Goal: Task Accomplishment & Management: Manage account settings

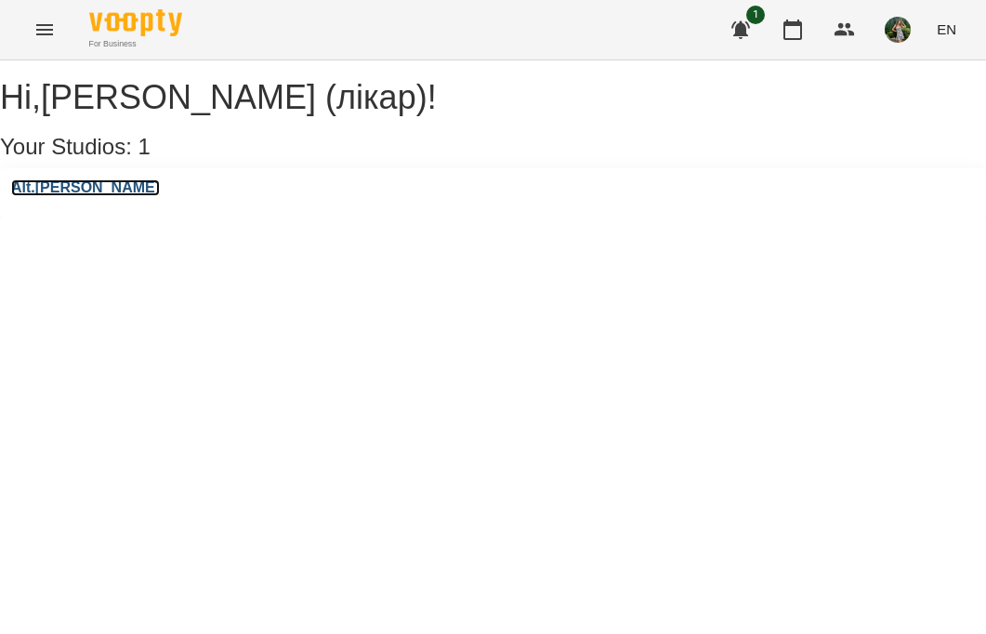
click at [67, 196] on h3 "Alt.[PERSON_NAME]" at bounding box center [85, 187] width 149 height 17
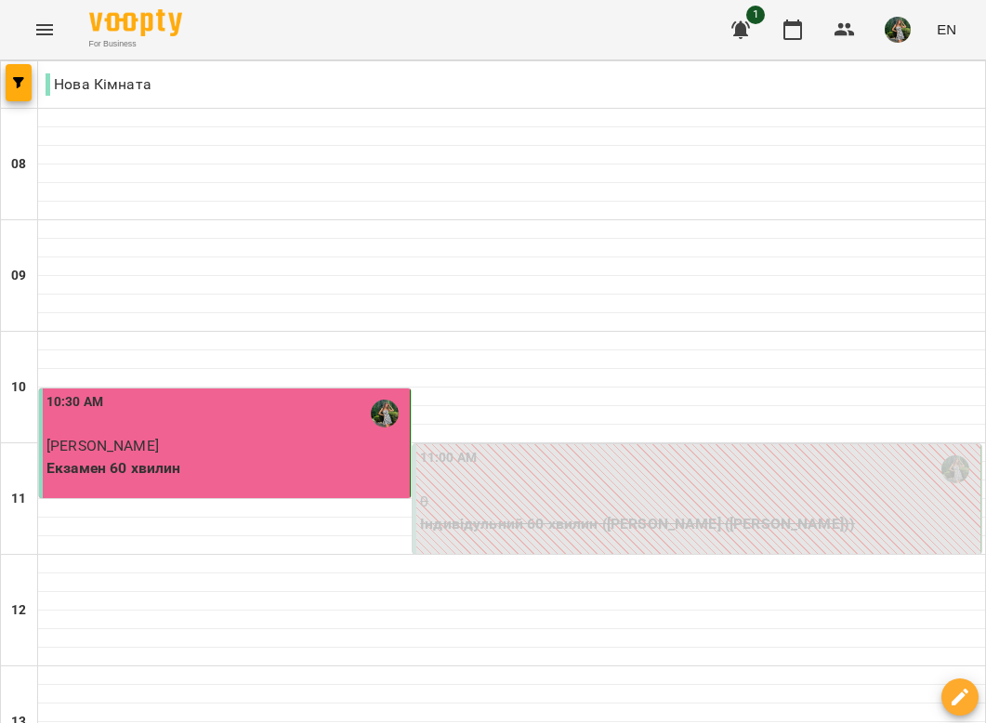
scroll to position [781, 0]
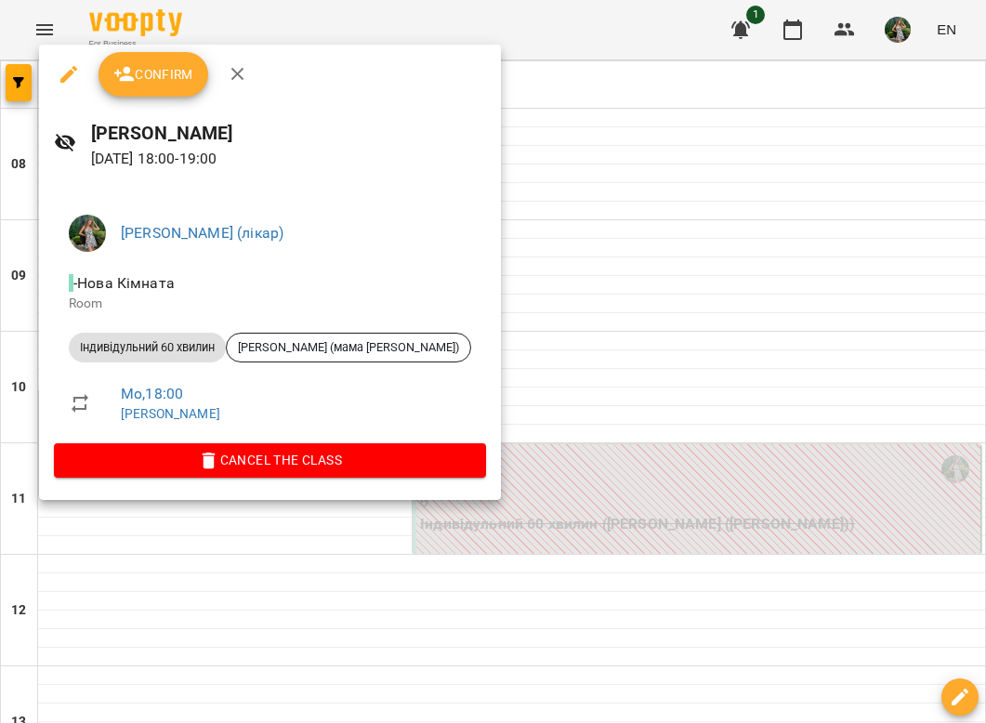
click at [174, 83] on span "Confirm" at bounding box center [153, 74] width 80 height 22
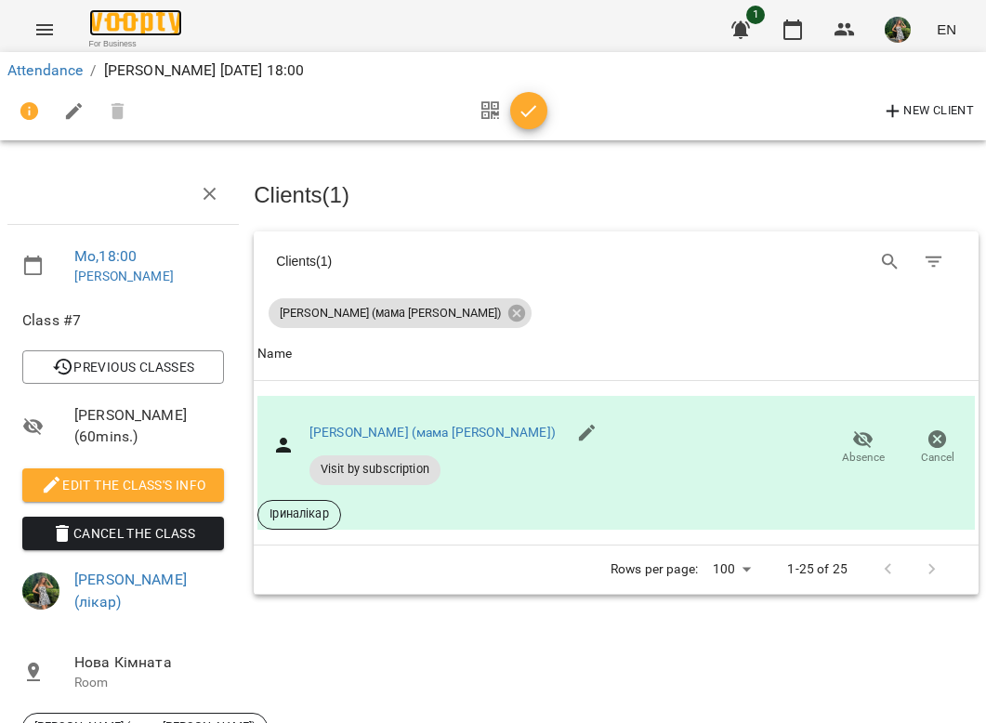
click at [134, 25] on img at bounding box center [135, 22] width 93 height 27
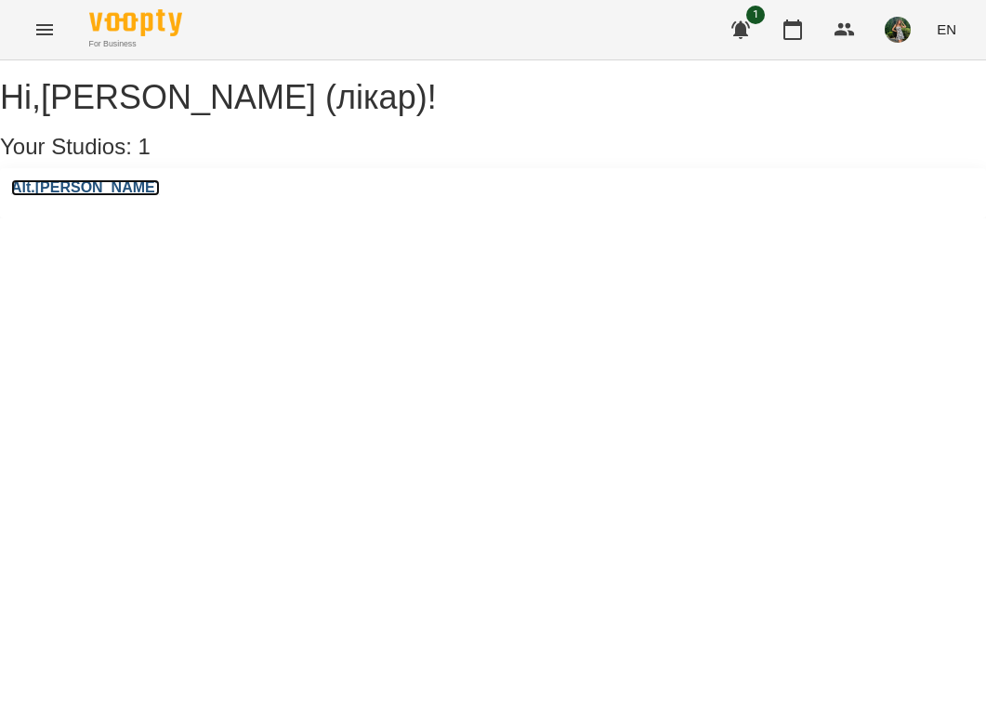
click at [85, 196] on h3 "Alt.[PERSON_NAME]" at bounding box center [85, 187] width 149 height 17
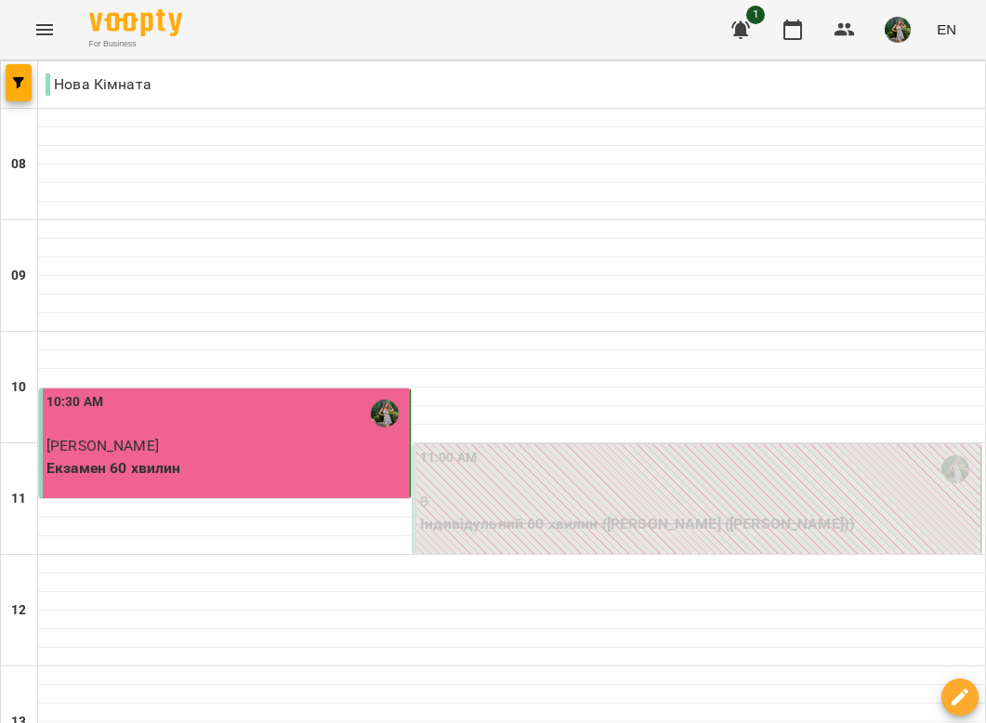
scroll to position [534, 0]
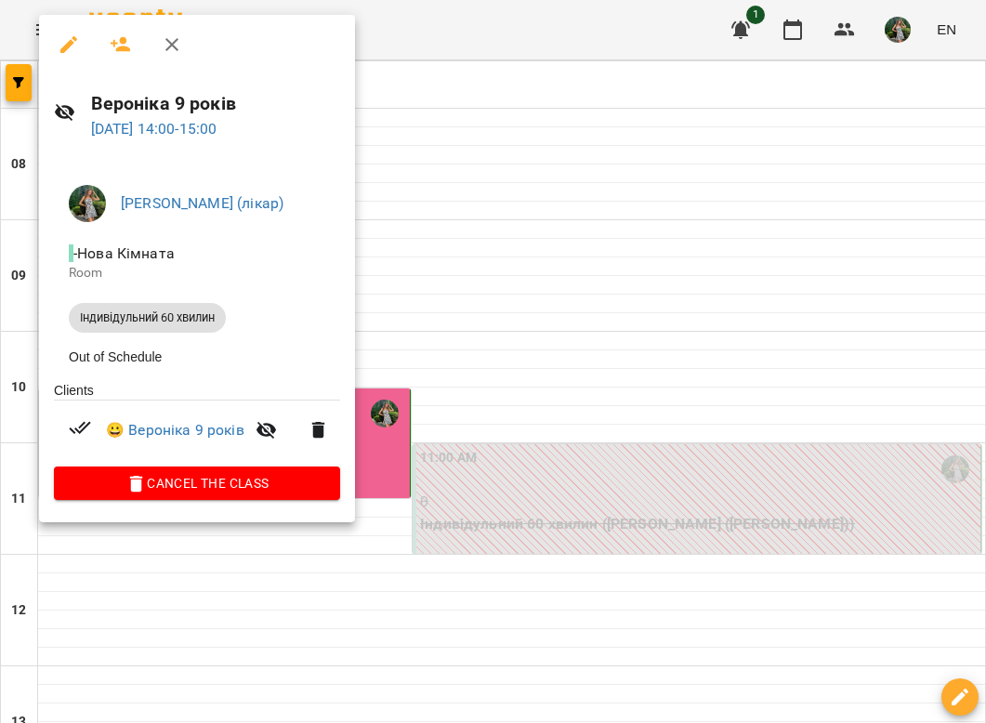
click at [504, 217] on div at bounding box center [493, 361] width 986 height 723
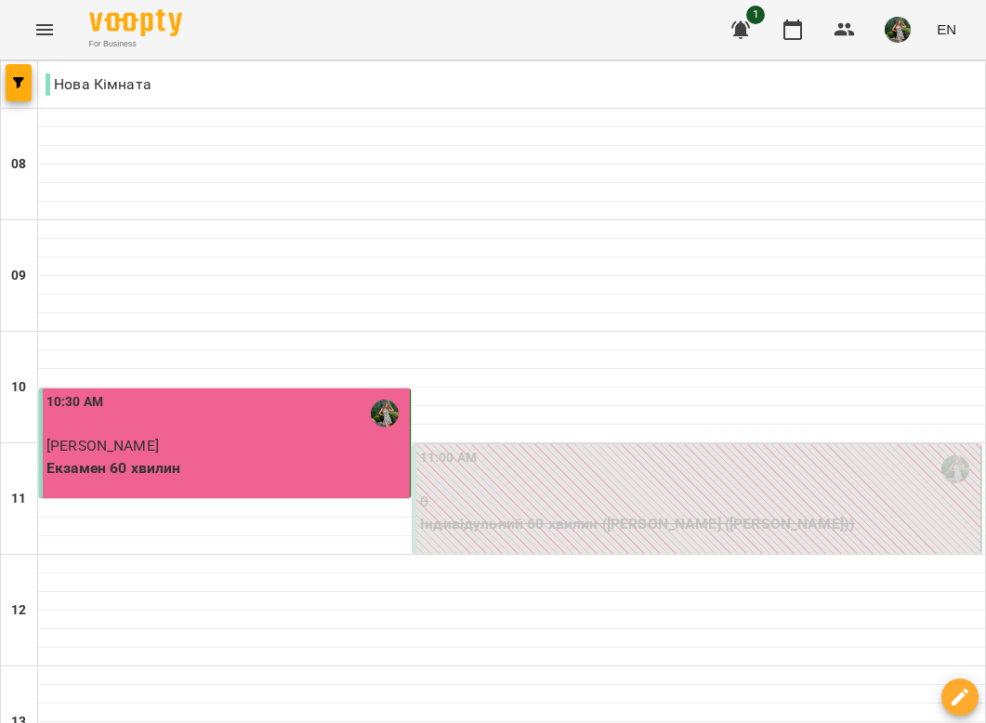
scroll to position [1182, 0]
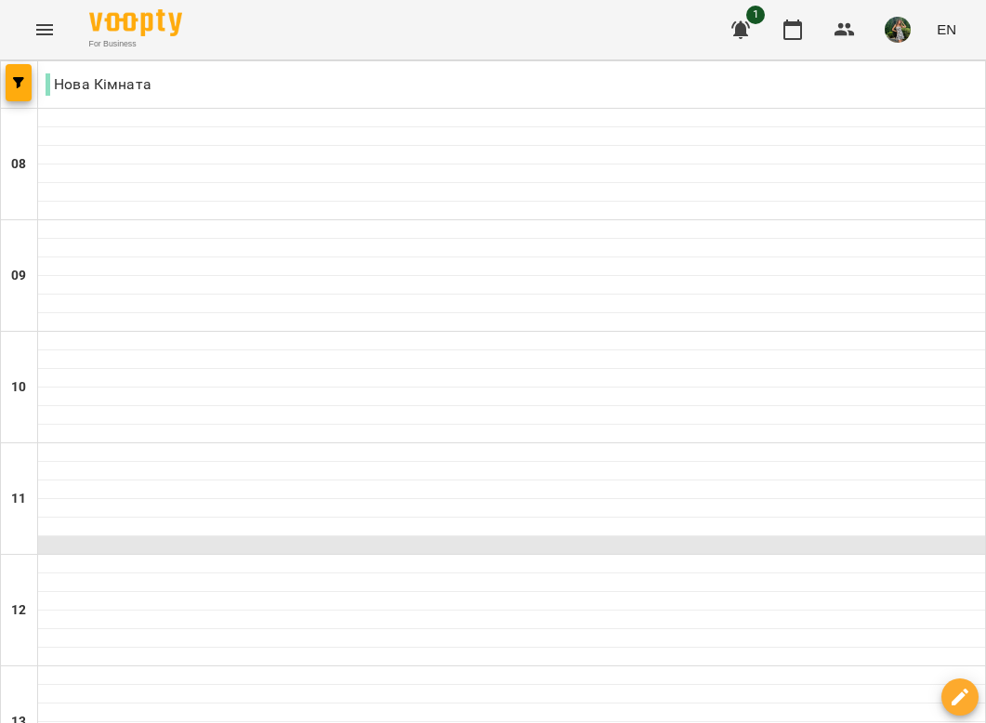
scroll to position [125, 0]
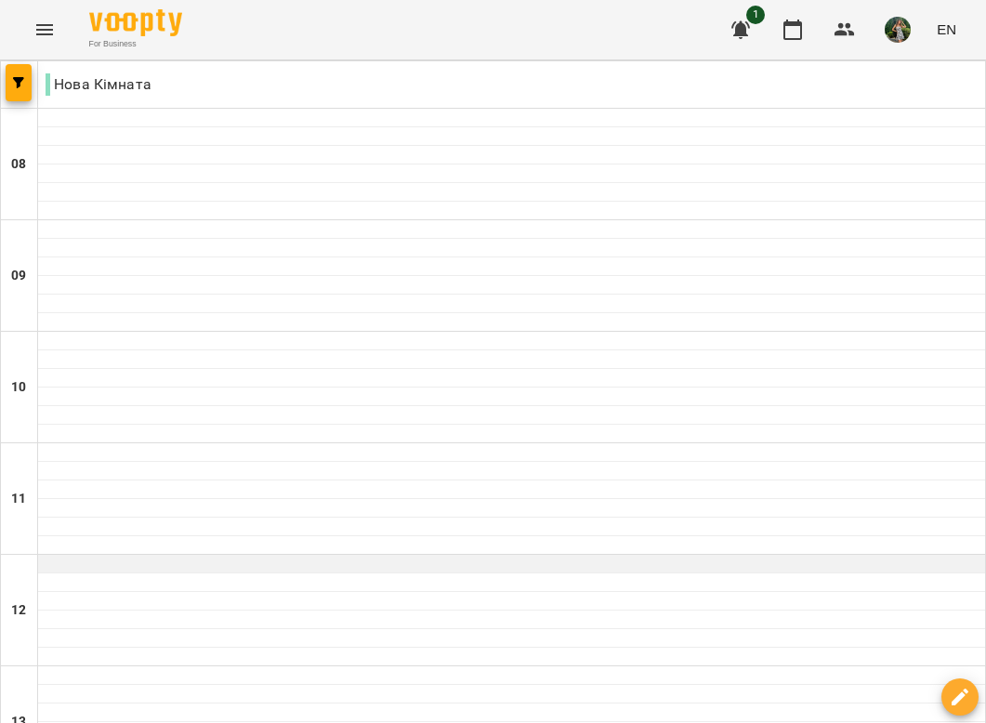
click at [171, 555] on div at bounding box center [511, 564] width 947 height 19
select select "**********"
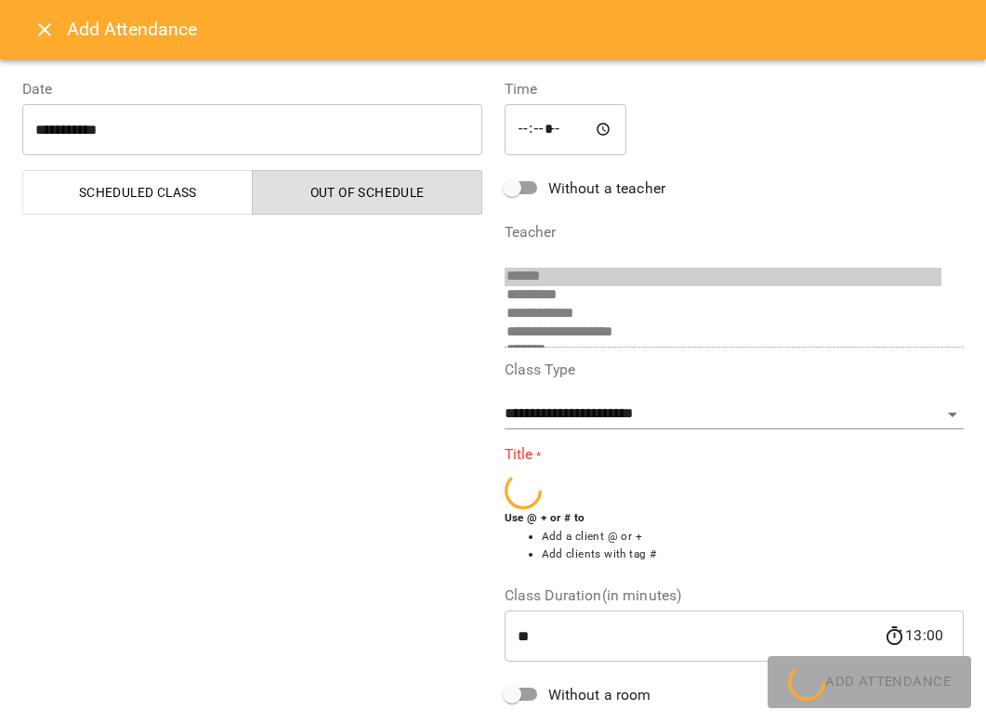
scroll to position [67, 0]
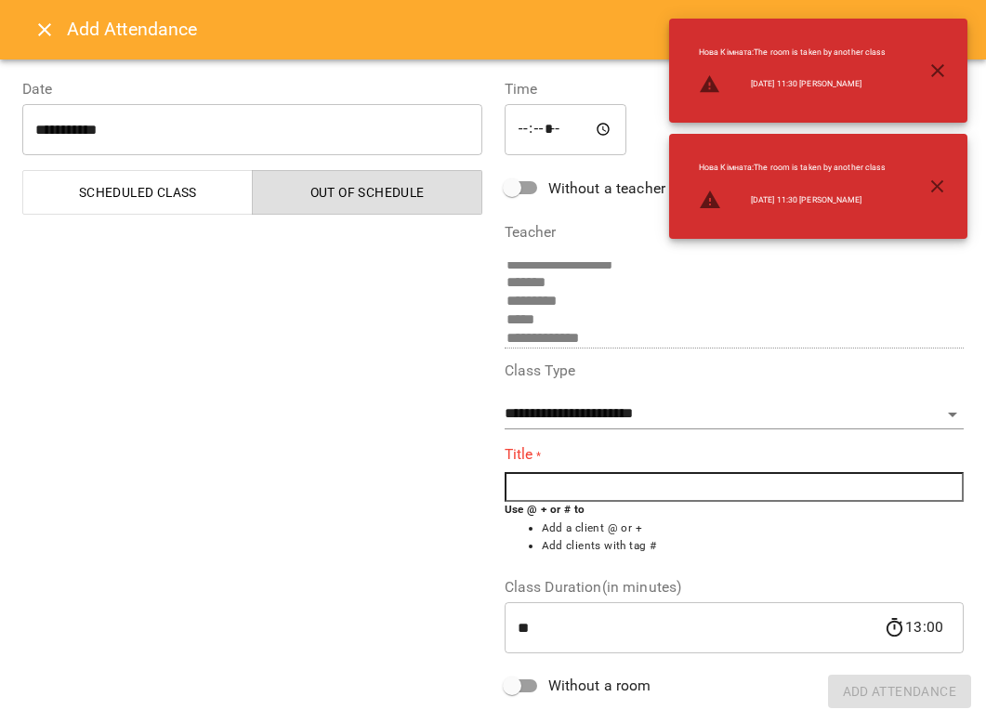
click at [592, 497] on input "text" at bounding box center [735, 487] width 460 height 30
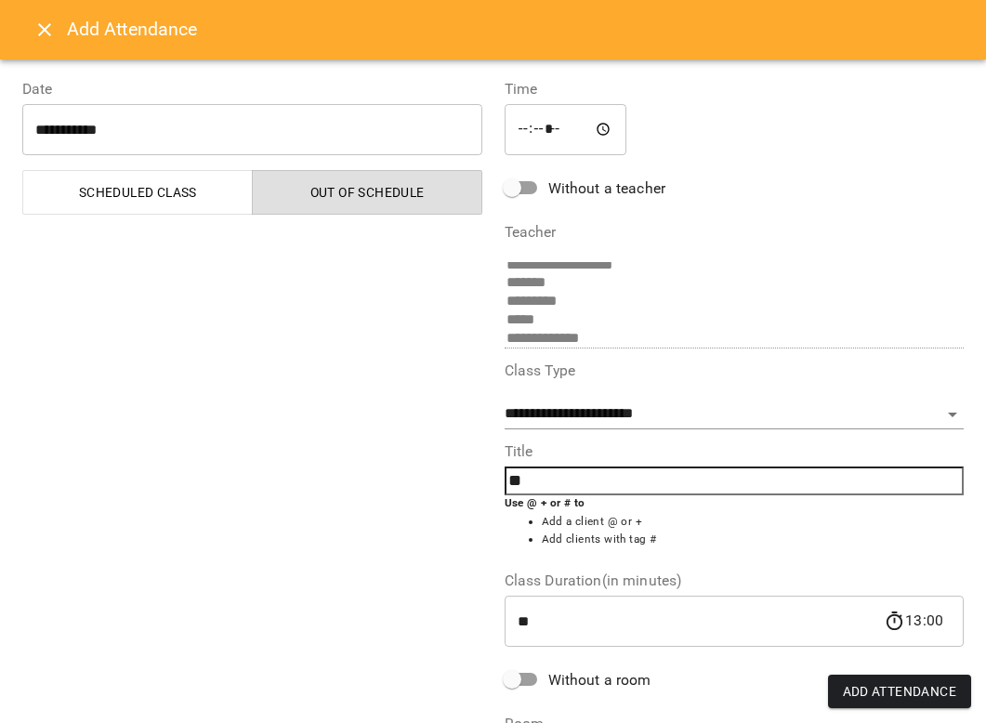
type input "*"
click at [598, 515] on span "Ні ка 12 років" at bounding box center [574, 509] width 78 height 15
type input "**********"
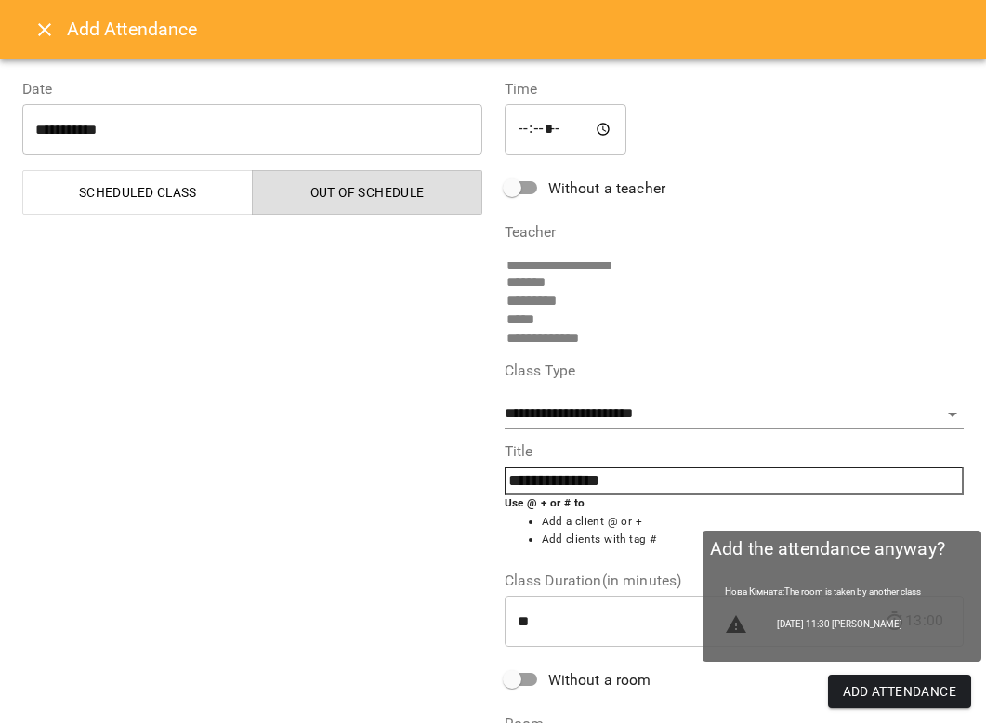
click at [861, 633] on span "Add Attendance" at bounding box center [900, 691] width 114 height 22
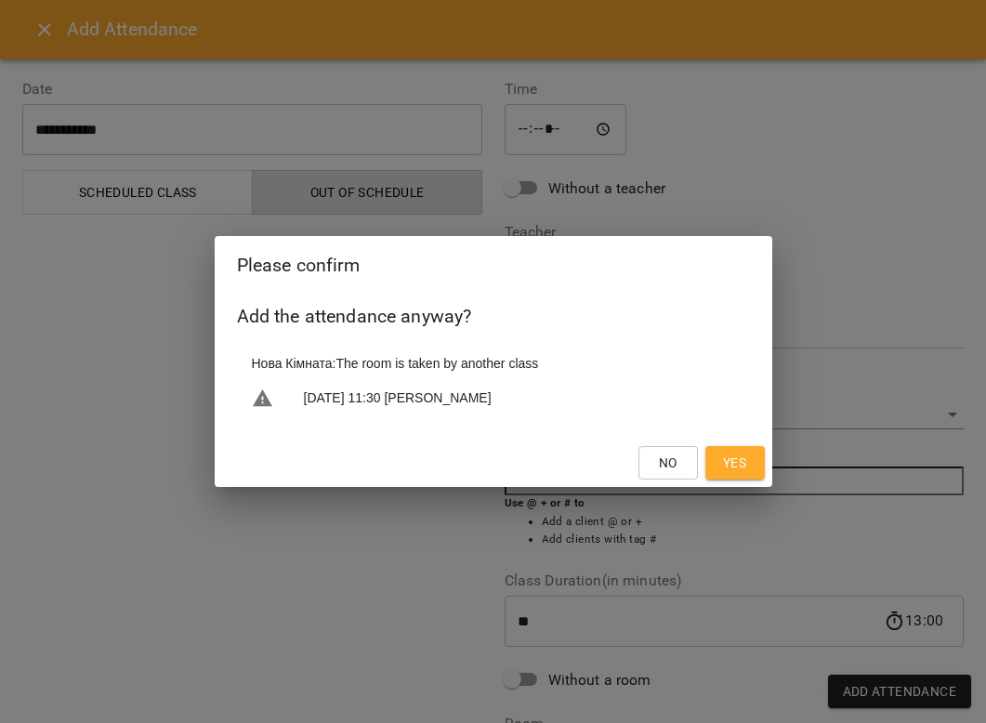
click at [751, 467] on button "Yes" at bounding box center [734, 462] width 59 height 33
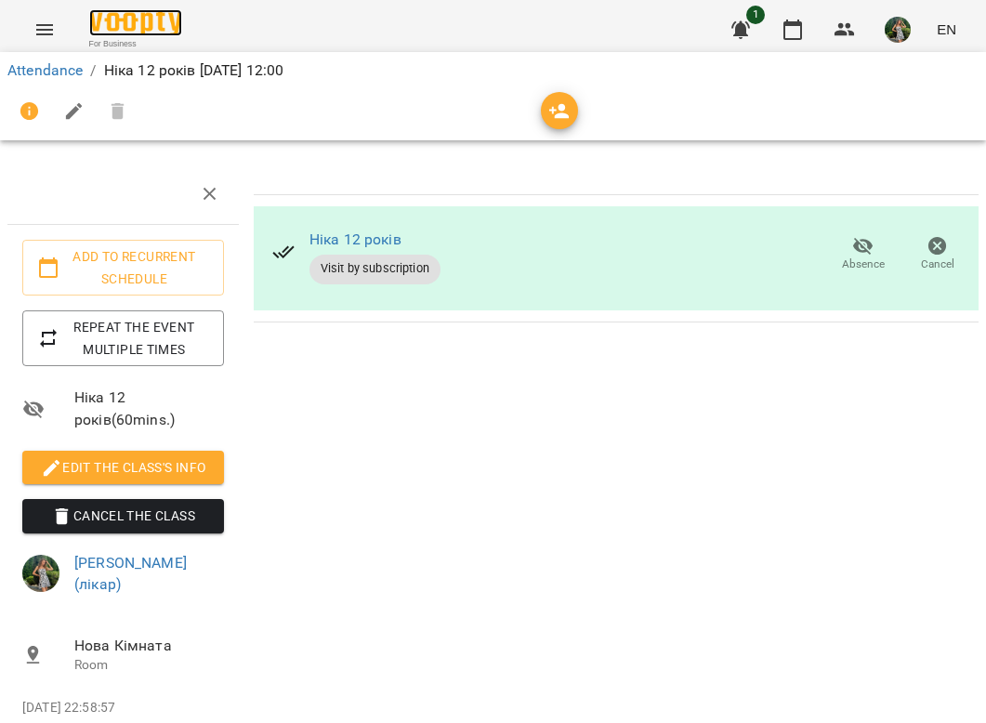
click at [157, 13] on img at bounding box center [135, 22] width 93 height 27
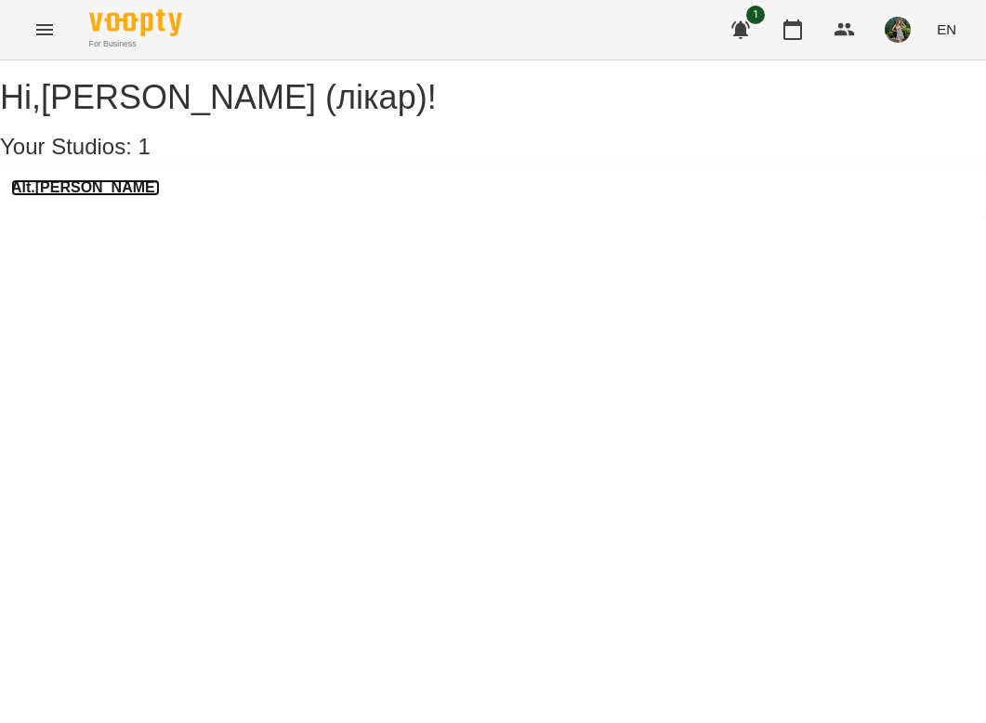
click at [91, 196] on h3 "Alt.[PERSON_NAME]" at bounding box center [85, 187] width 149 height 17
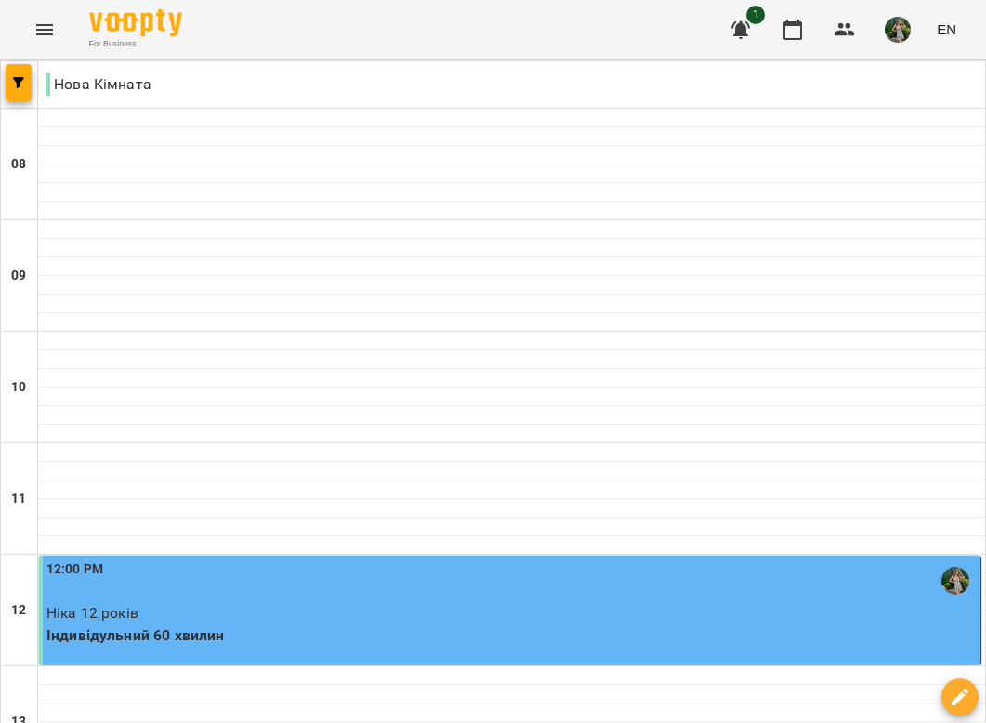
scroll to position [453, 0]
select select "**********"
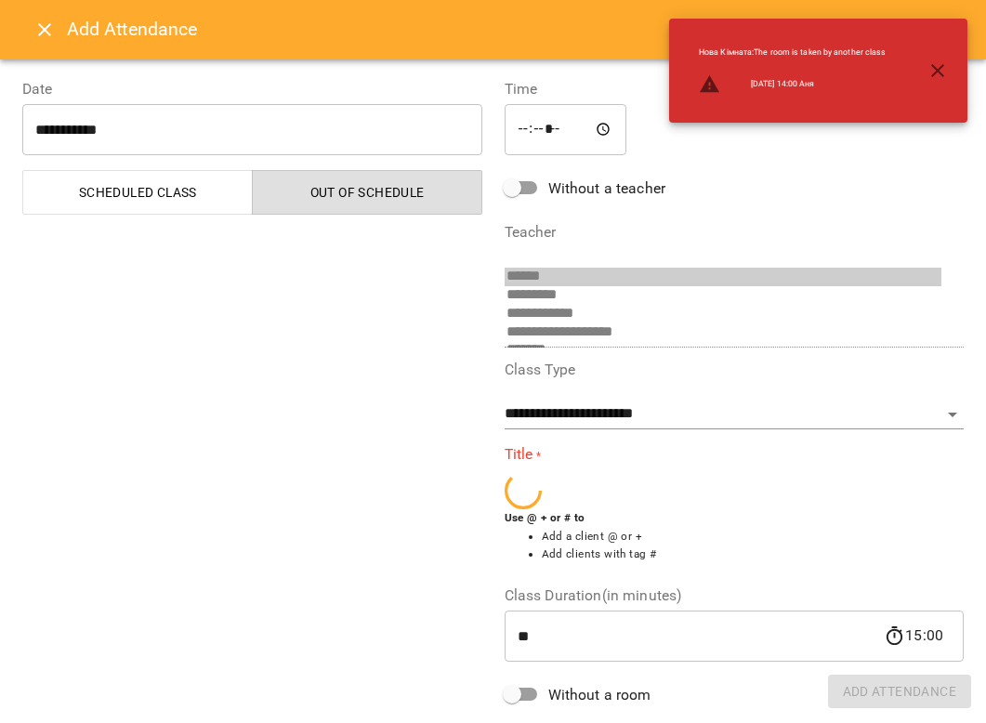
scroll to position [67, 0]
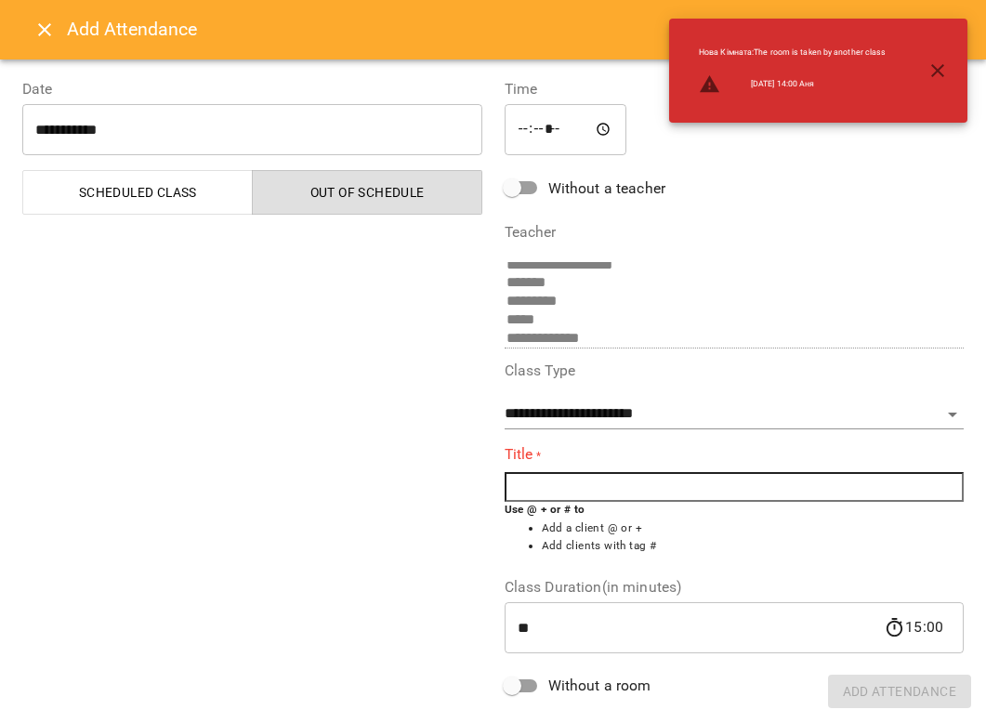
click at [602, 478] on input "text" at bounding box center [735, 487] width 460 height 30
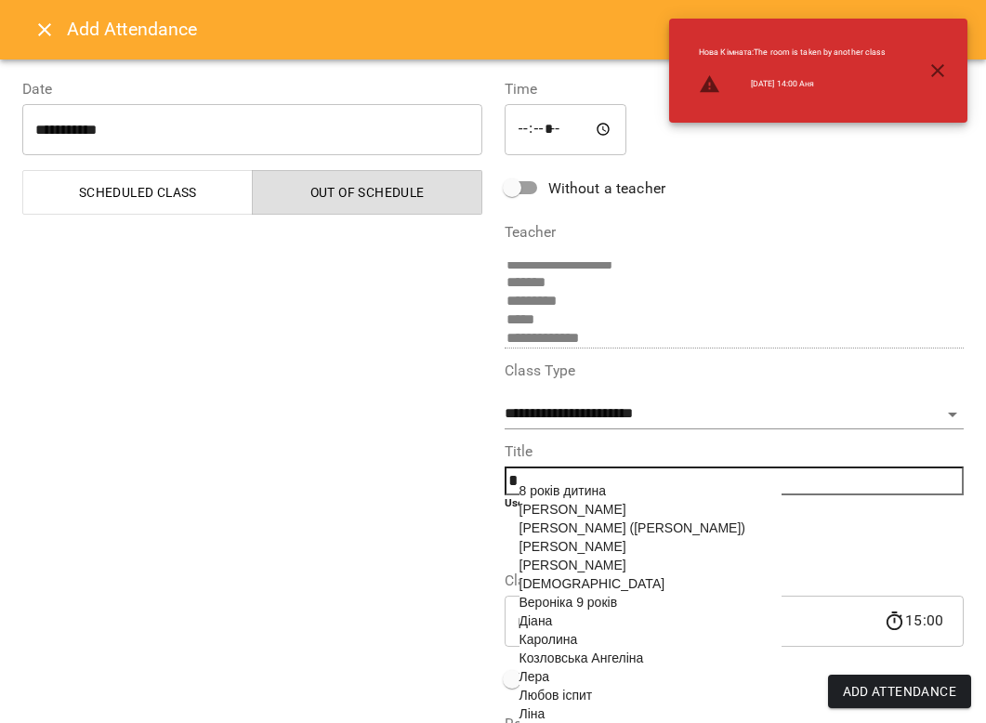
click at [626, 549] on span "[PERSON_NAME]" at bounding box center [572, 546] width 107 height 15
type input "**********"
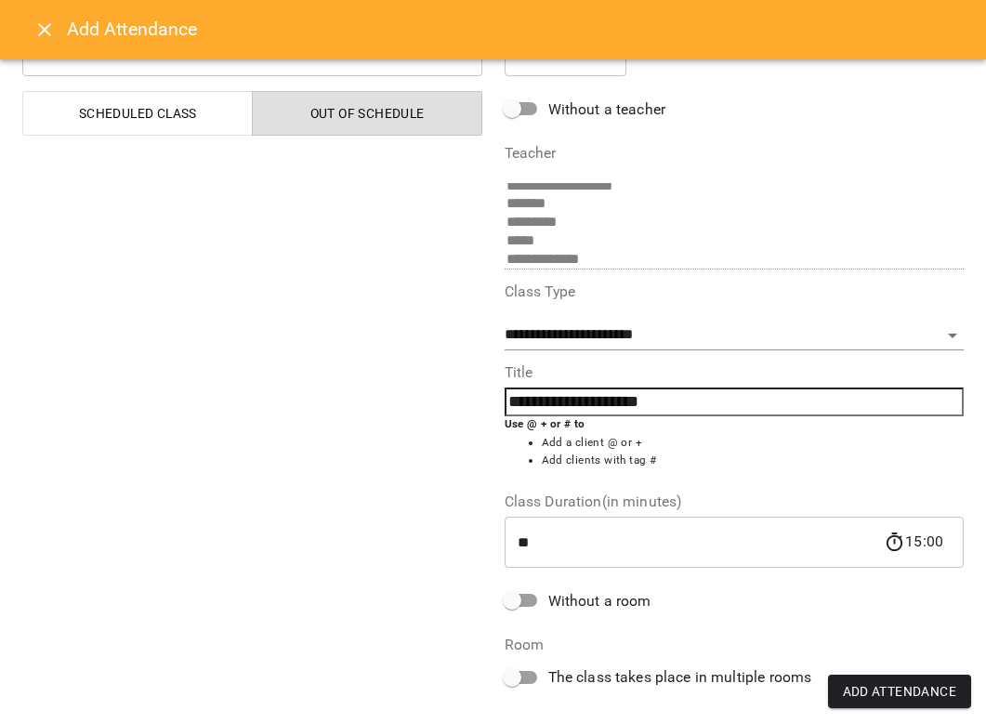
scroll to position [97, 0]
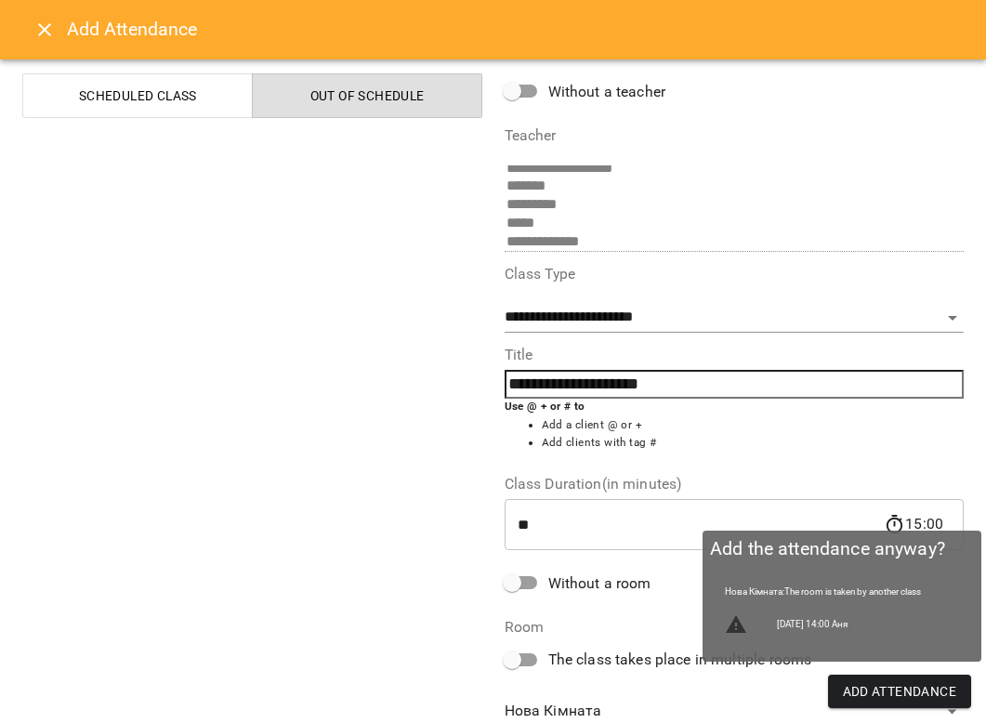
click at [885, 633] on span "Add Attendance" at bounding box center [900, 691] width 114 height 22
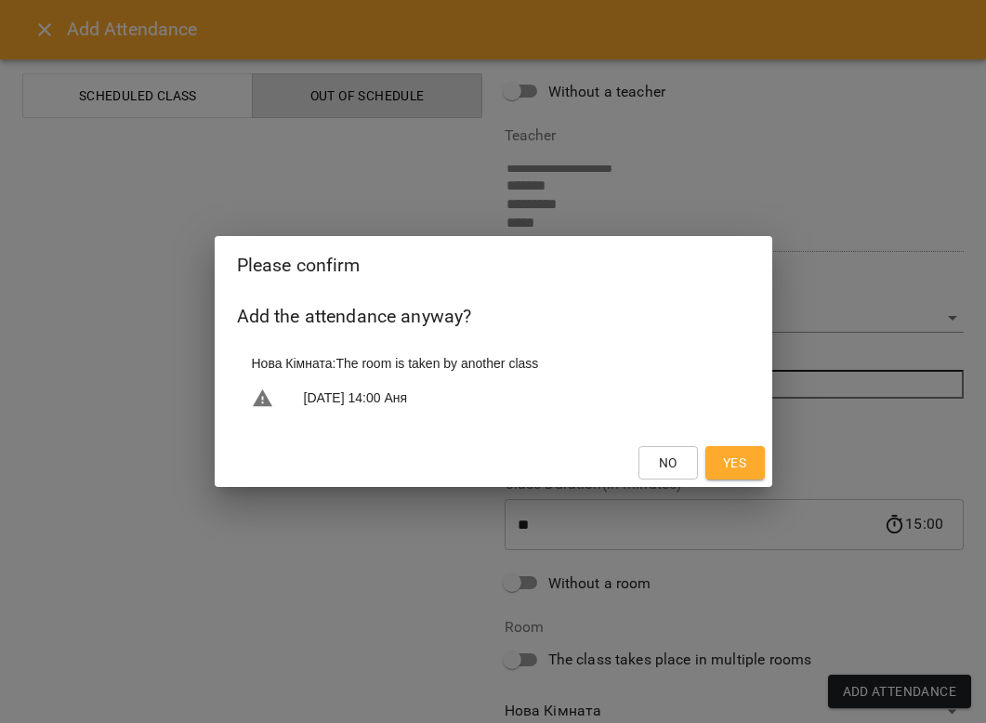
click at [740, 471] on span "Yes" at bounding box center [734, 463] width 23 height 22
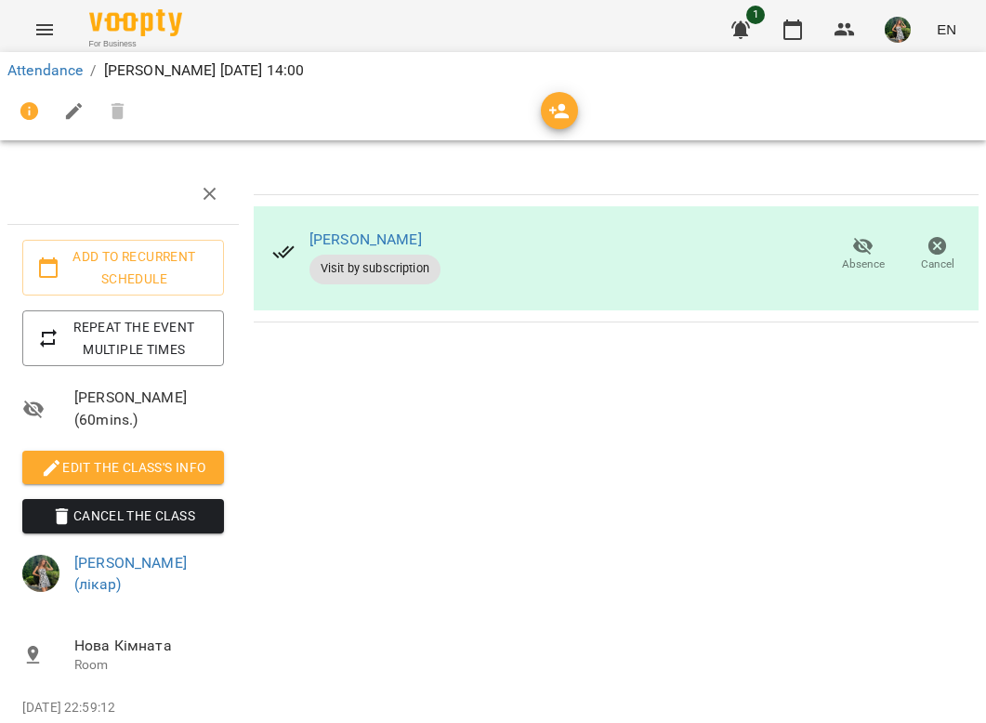
click at [153, 41] on span "For Business" at bounding box center [135, 44] width 93 height 12
click at [149, 25] on img at bounding box center [135, 22] width 93 height 27
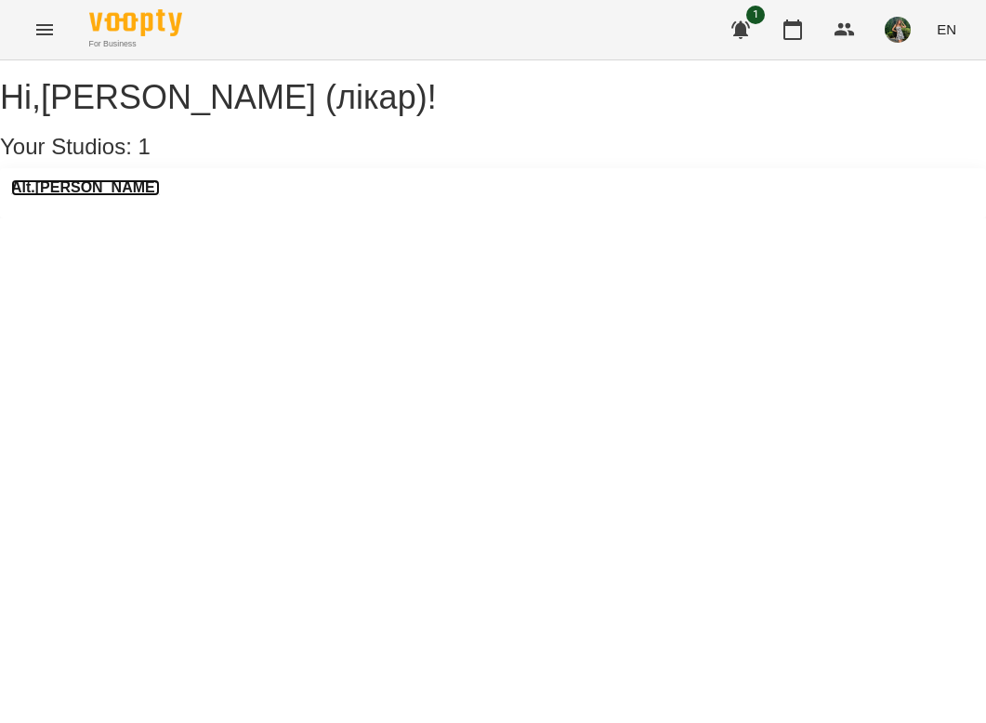
click at [71, 196] on h3 "Alt.[PERSON_NAME]" at bounding box center [85, 187] width 149 height 17
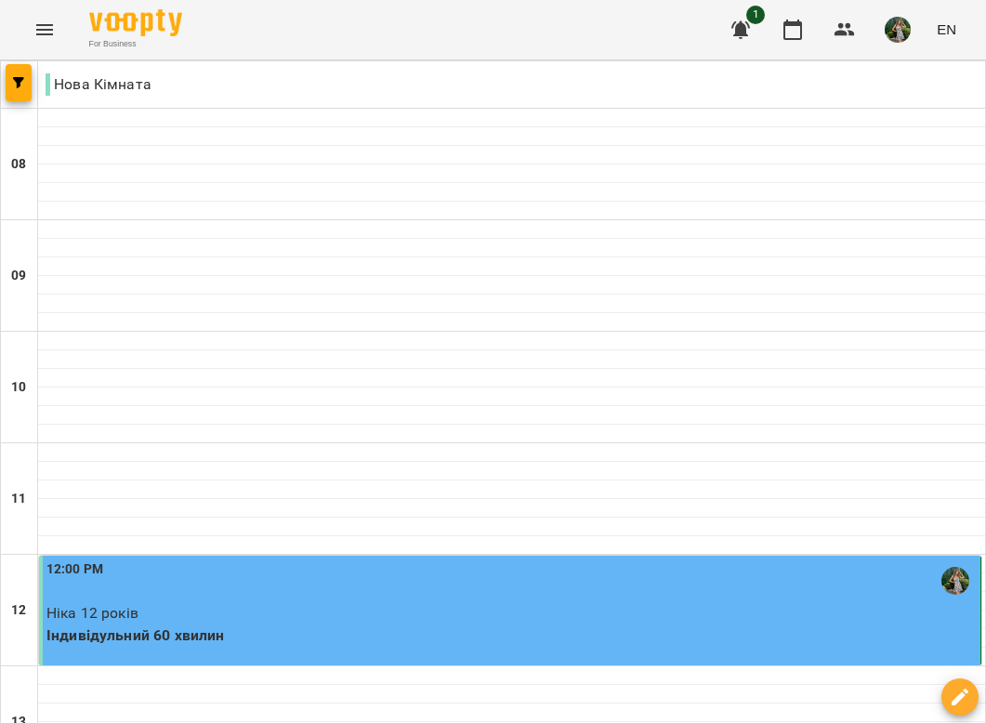
scroll to position [606, 0]
